Goal: Check status

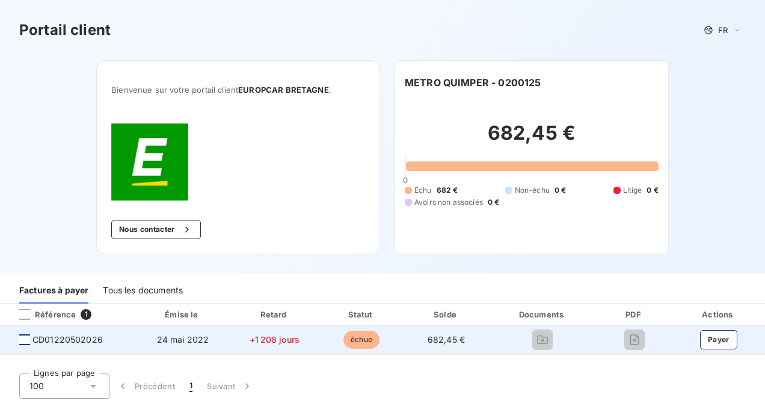
click at [25, 219] on div at bounding box center [24, 339] width 11 height 11
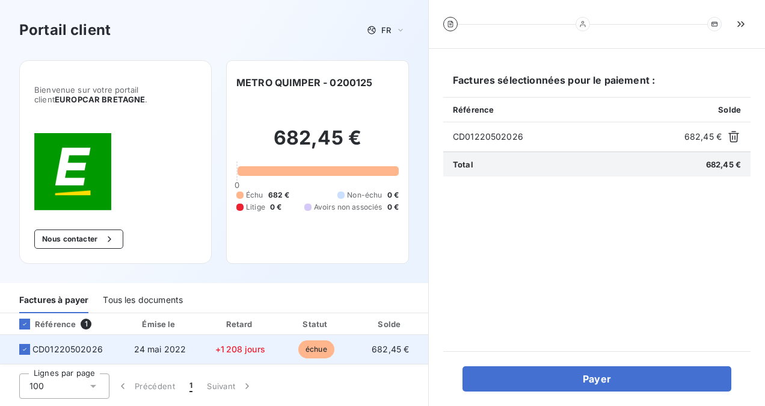
click at [155, 219] on td "24 mai 2022" at bounding box center [160, 349] width 84 height 29
click at [310, 219] on span "échue" at bounding box center [316, 349] width 36 height 18
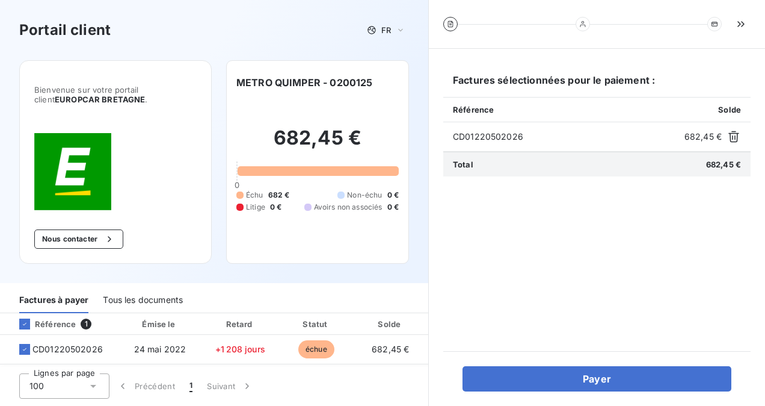
scroll to position [1, 0]
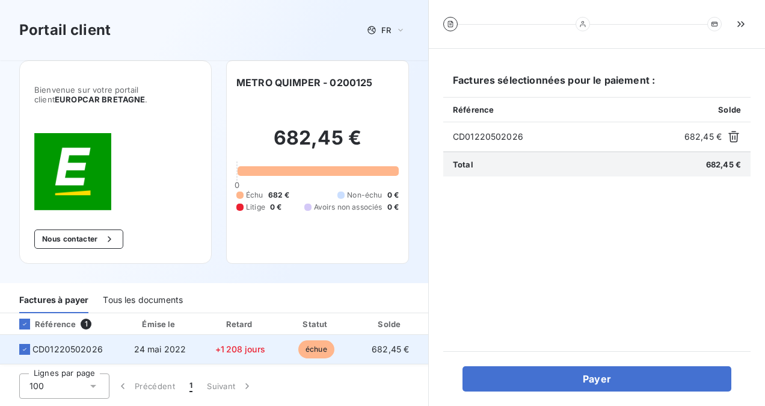
click at [40, 219] on span "CD01220502026" at bounding box center [67, 349] width 70 height 12
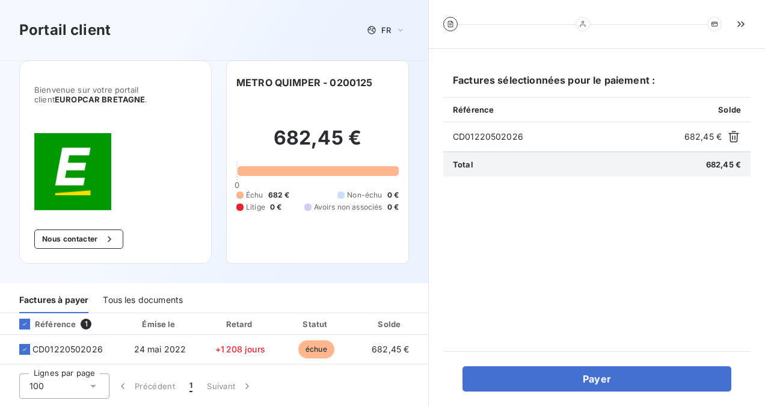
click at [78, 219] on div "Référence 1" at bounding box center [58, 324] width 113 height 12
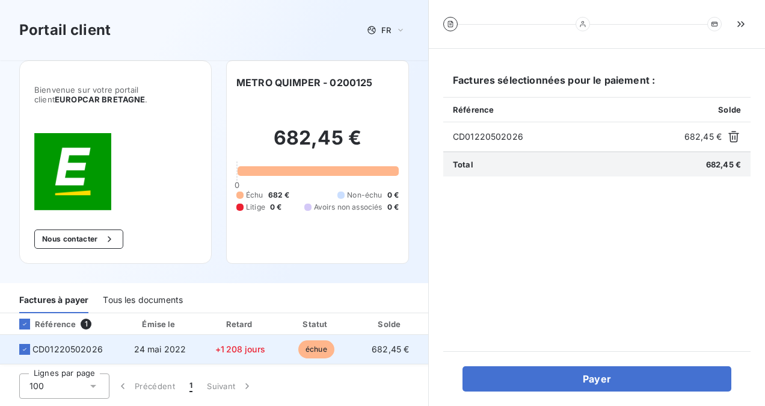
click at [312, 219] on span "échue" at bounding box center [316, 349] width 36 height 18
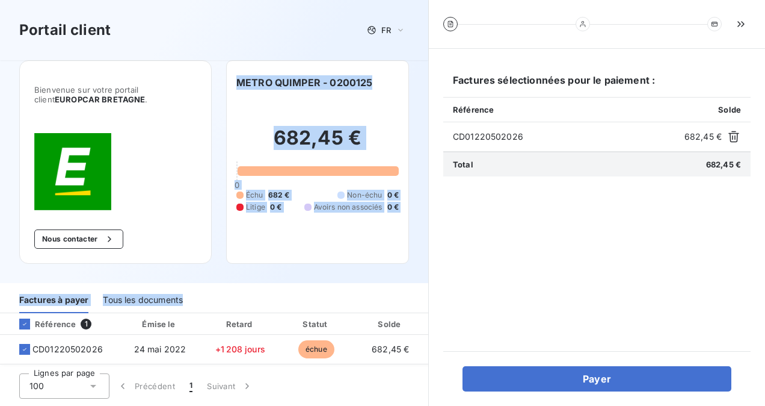
drag, startPoint x: 312, startPoint y: 346, endPoint x: 206, endPoint y: 282, distance: 123.9
click at [206, 219] on div "Portail client FR Bienvenue sur votre portail client EUROPCAR [GEOGRAPHIC_DATA]…" at bounding box center [214, 203] width 428 height 406
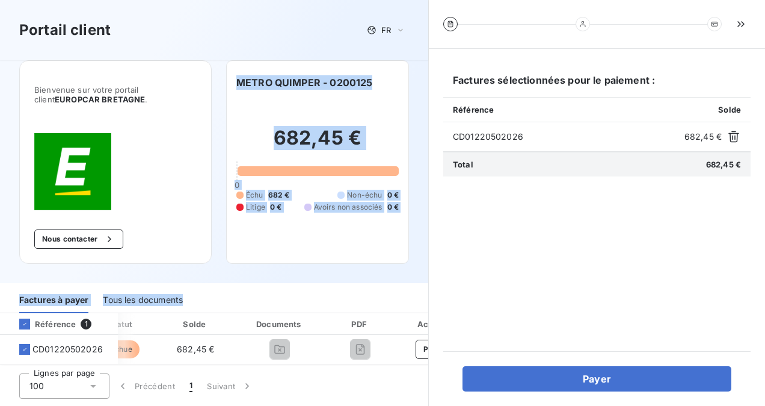
scroll to position [0, 245]
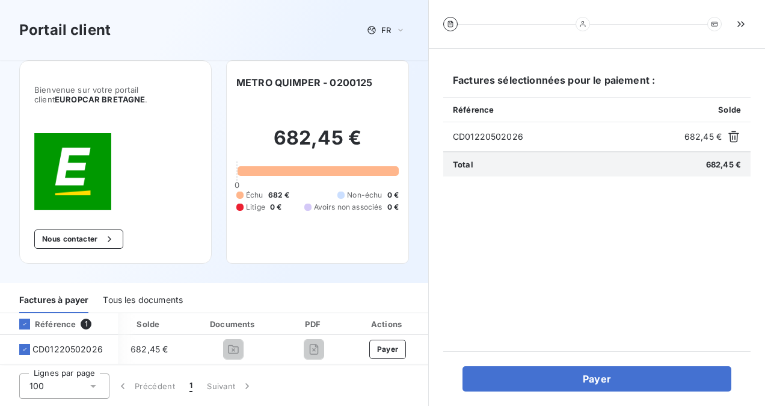
click at [451, 28] on div at bounding box center [450, 24] width 14 height 14
click at [270, 142] on h2 "682,45 €" at bounding box center [317, 144] width 162 height 36
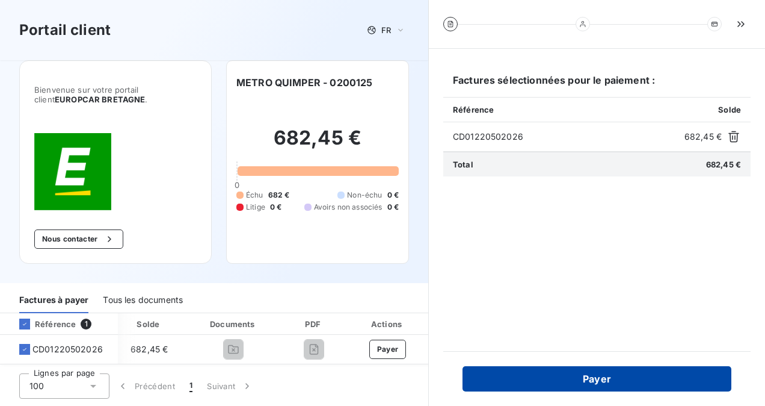
click at [468, 219] on button "Payer" at bounding box center [597, 378] width 269 height 25
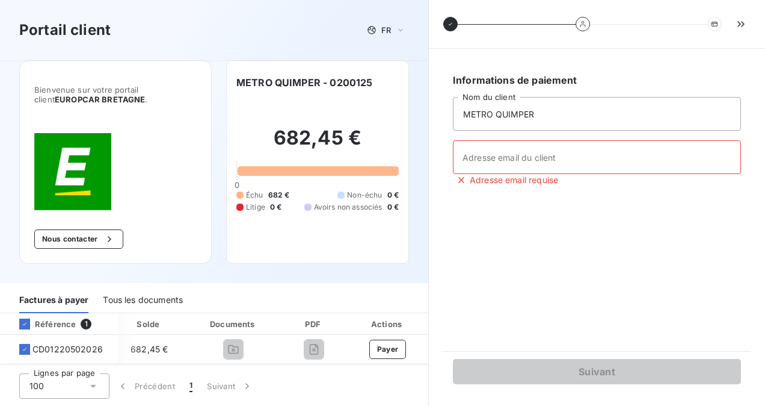
click at [468, 26] on icon at bounding box center [582, 23] width 7 height 7
click at [446, 22] on div at bounding box center [450, 24] width 14 height 14
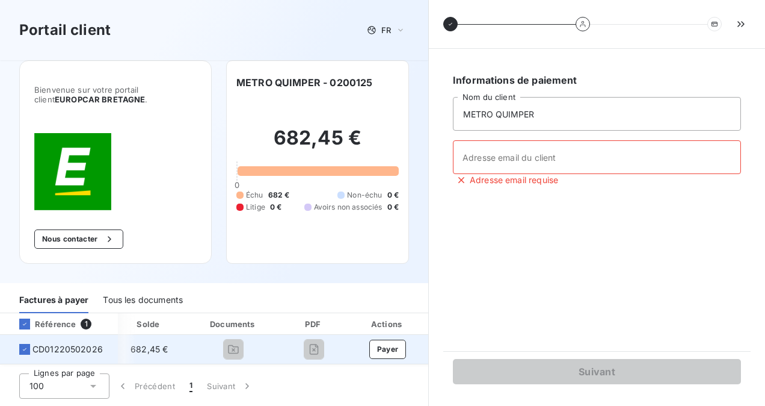
click at [140, 219] on span "682,45 €" at bounding box center [149, 349] width 37 height 10
drag, startPoint x: 140, startPoint y: 347, endPoint x: 270, endPoint y: 347, distance: 130.6
click at [270, 219] on td at bounding box center [233, 349] width 95 height 29
drag, startPoint x: 141, startPoint y: 360, endPoint x: 84, endPoint y: 359, distance: 56.6
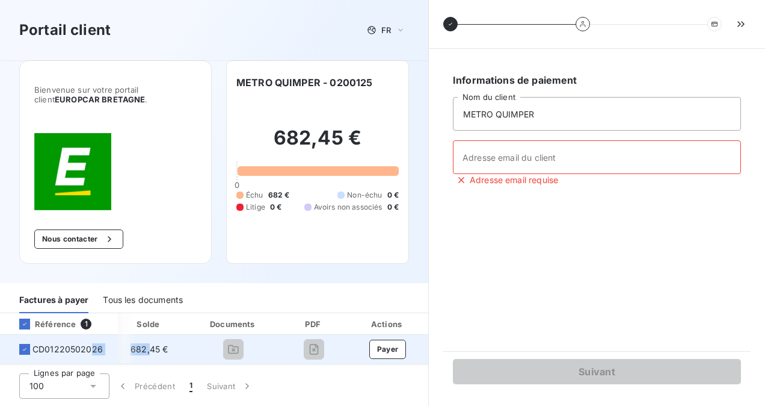
click at [84, 219] on tr "CD01220502026 [DATE] +1 208 jours échue 682,45 € Payer" at bounding box center [94, 349] width 670 height 29
drag, startPoint x: 84, startPoint y: 359, endPoint x: 19, endPoint y: 340, distance: 67.6
click at [19, 219] on td "CD01220502026" at bounding box center [59, 349] width 118 height 29
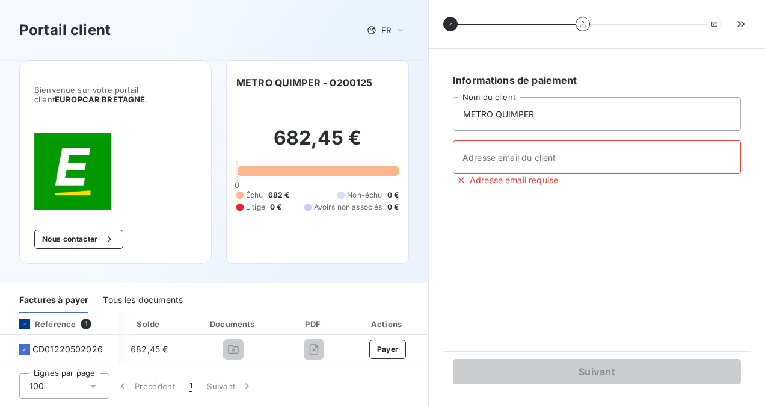
click at [24, 219] on icon at bounding box center [25, 323] width 4 height 2
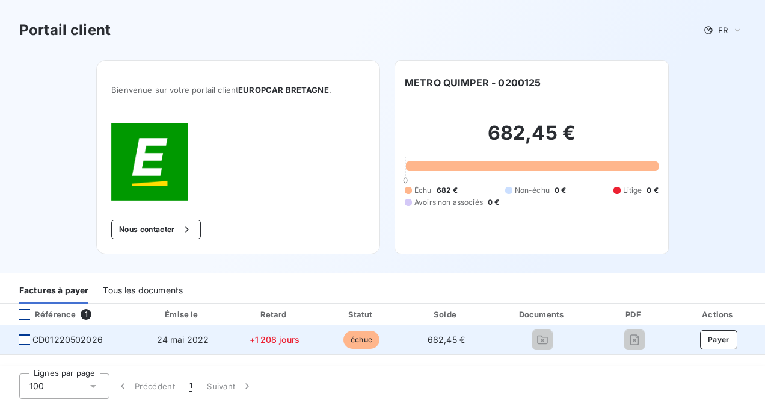
click at [29, 219] on div at bounding box center [24, 339] width 11 height 11
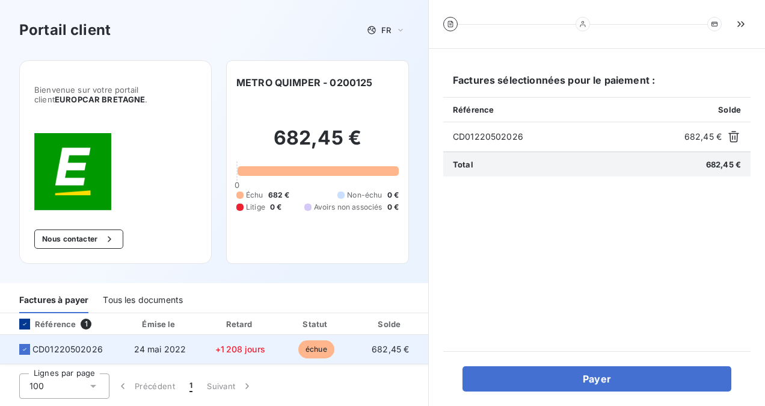
click at [321, 219] on span "échue" at bounding box center [316, 349] width 36 height 18
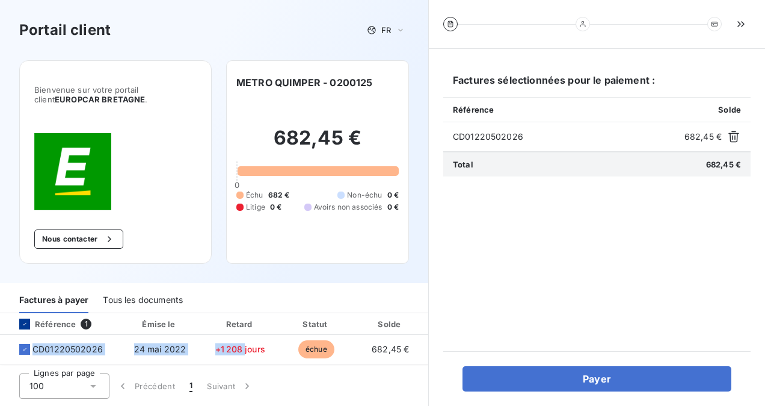
drag, startPoint x: 242, startPoint y: 362, endPoint x: 332, endPoint y: 365, distance: 90.3
click at [332, 219] on div "Référence 1 Émise le Retard Statut Solde Documents PDF Actions CD01220502026 [D…" at bounding box center [214, 338] width 428 height 51
drag, startPoint x: 332, startPoint y: 365, endPoint x: 301, endPoint y: 373, distance: 31.8
click at [301, 219] on div "Lignes par page 100 Précédent 1 Suivant" at bounding box center [382, 386] width 765 height 40
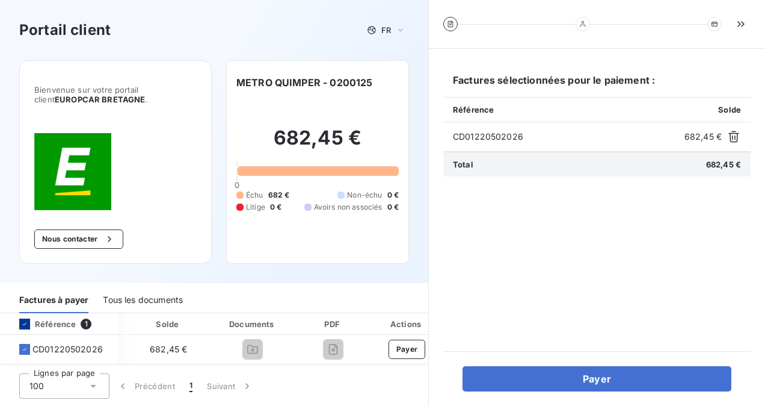
scroll to position [0, 245]
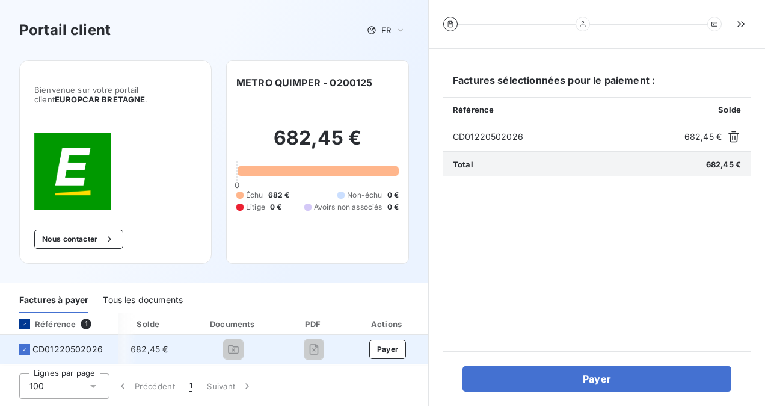
click at [314, 219] on div at bounding box center [314, 348] width 46 height 19
